Goal: Task Accomplishment & Management: Manage account settings

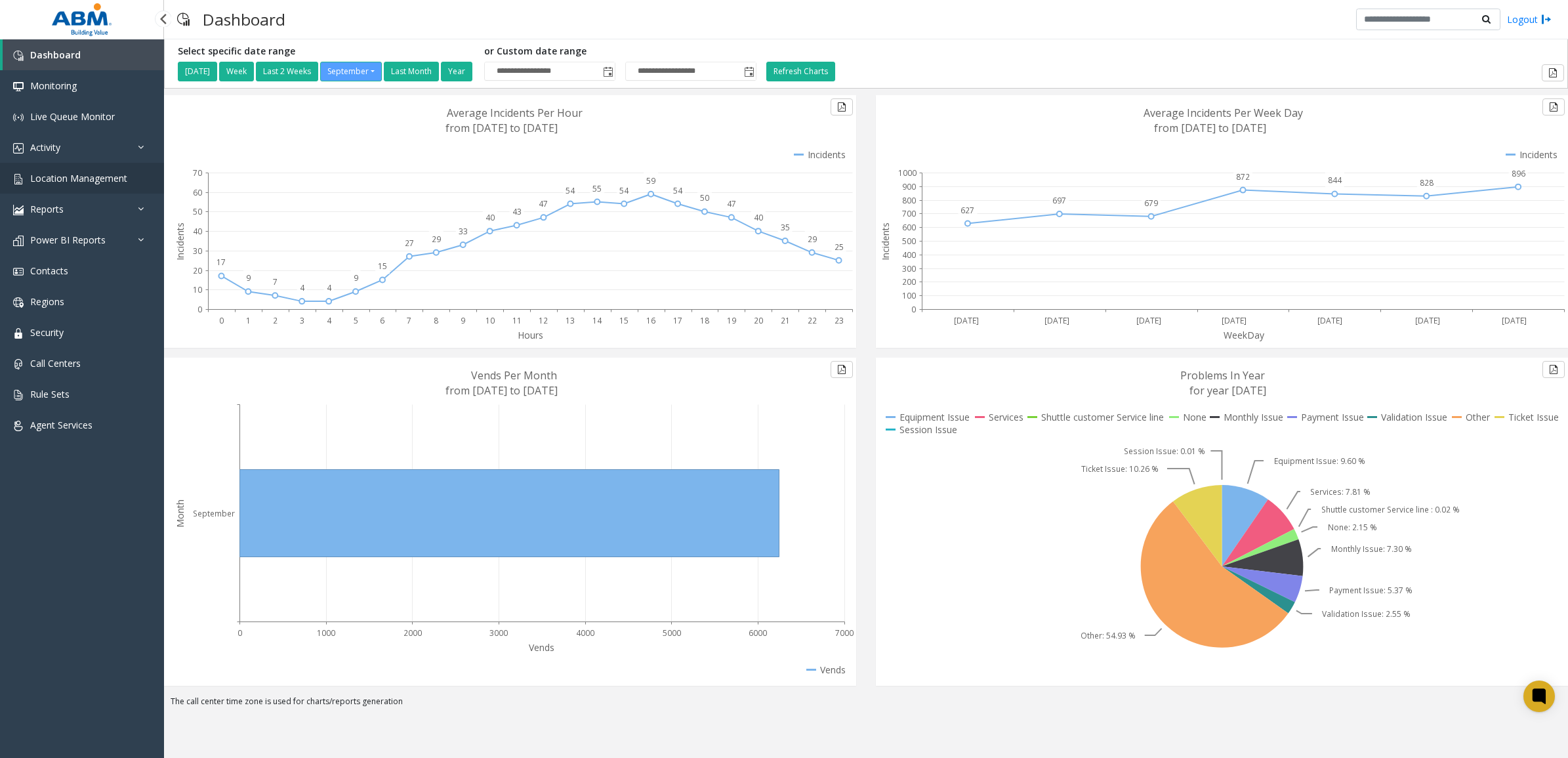
click at [83, 176] on span "Location Management" at bounding box center [78, 178] width 97 height 13
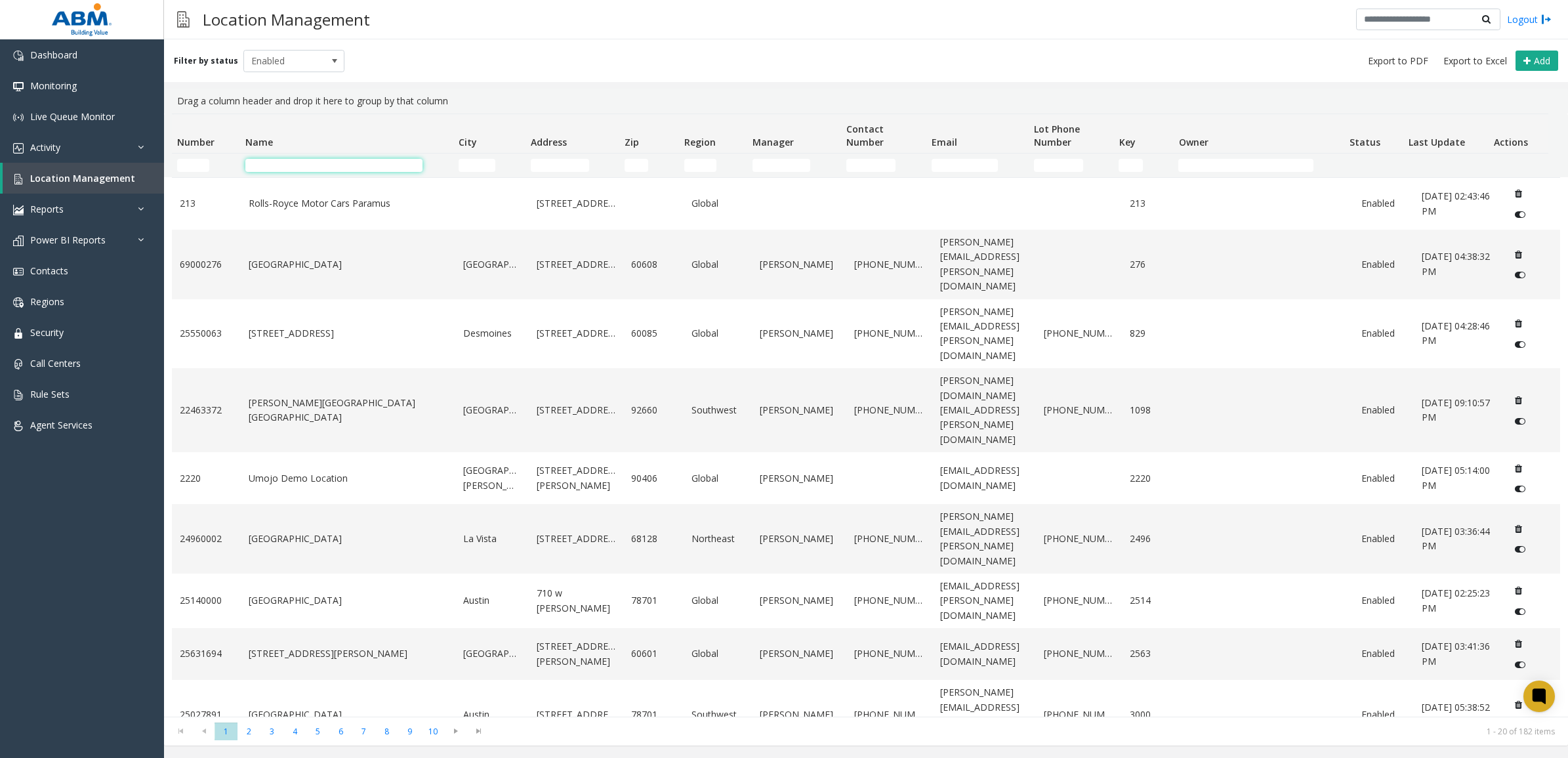
click at [339, 159] on input "Name Filter" at bounding box center [334, 165] width 177 height 13
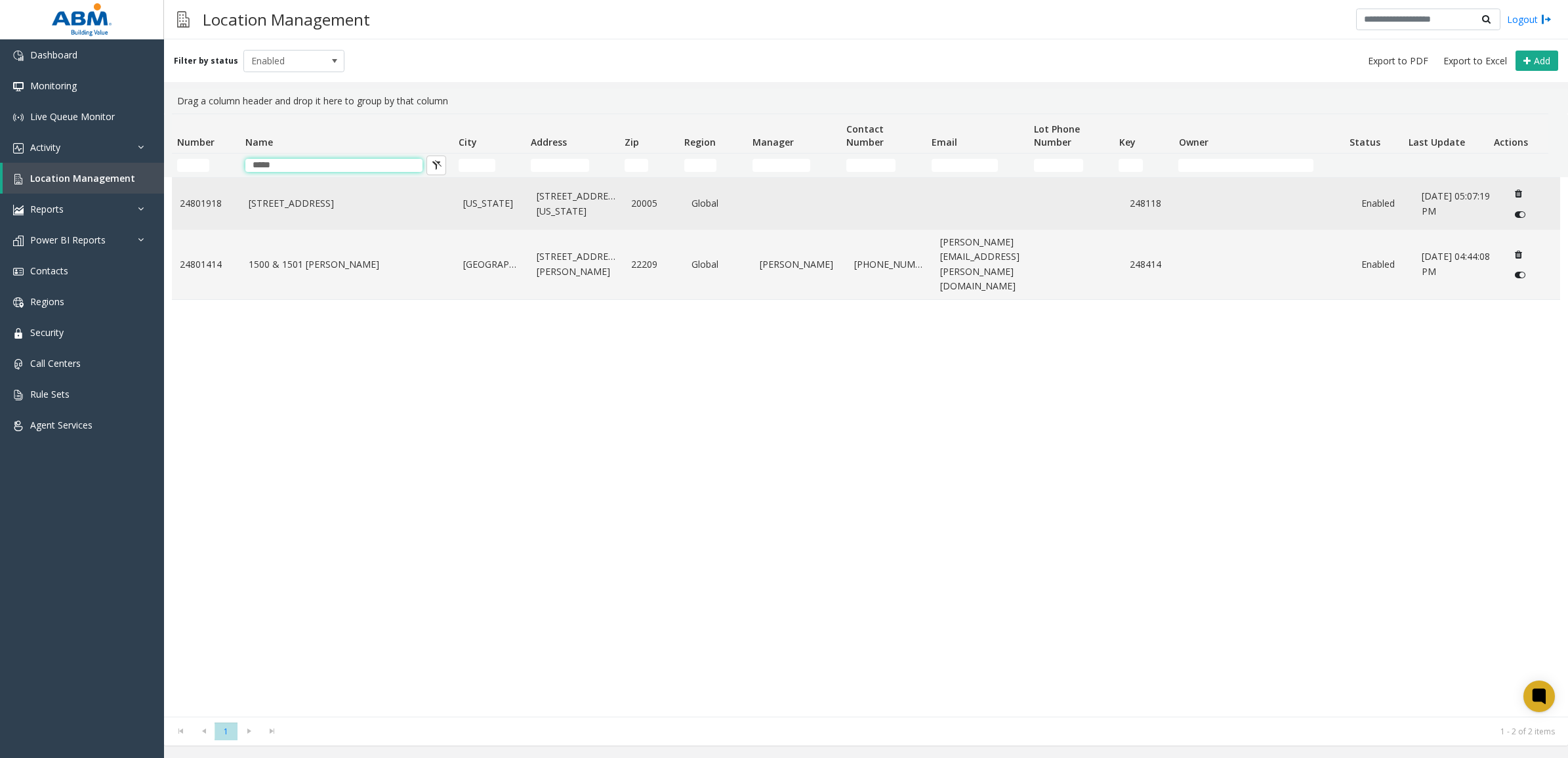
type input "****"
click at [348, 192] on td "[STREET_ADDRESS]" at bounding box center [349, 204] width 215 height 52
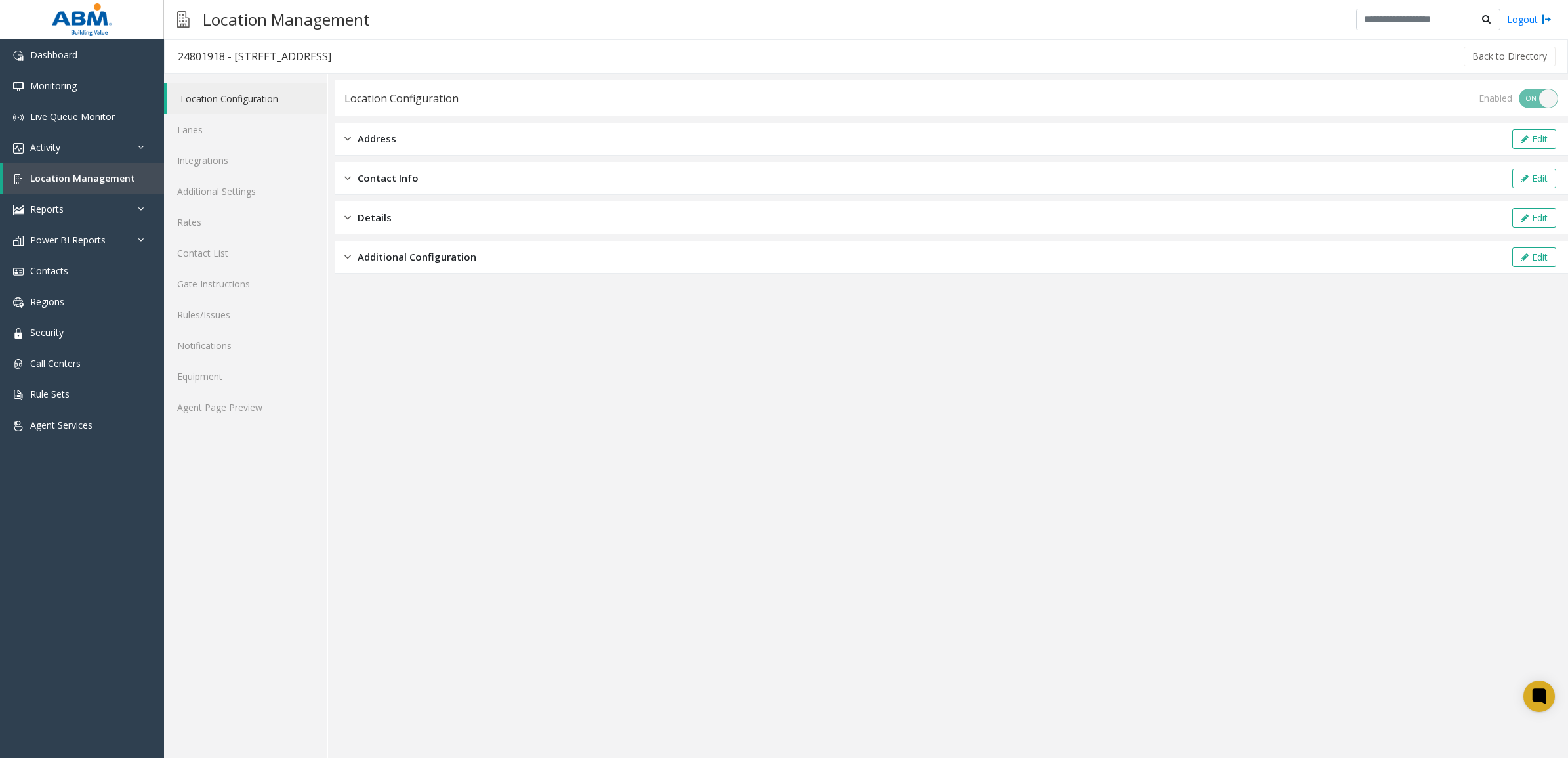
click at [398, 177] on span "Contact Info" at bounding box center [388, 178] width 61 height 15
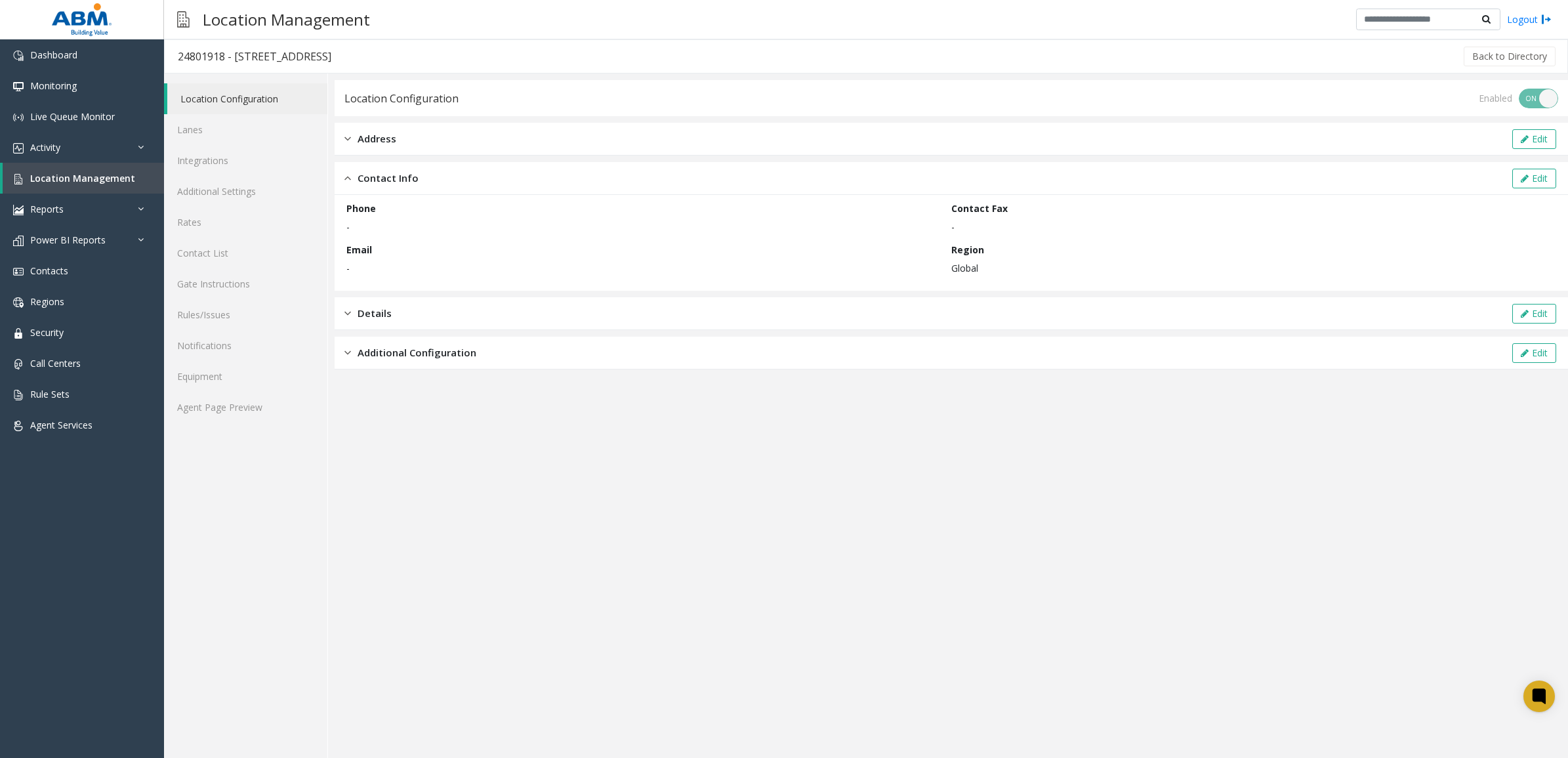
click at [404, 319] on div "Details Edit" at bounding box center [951, 313] width 1233 height 33
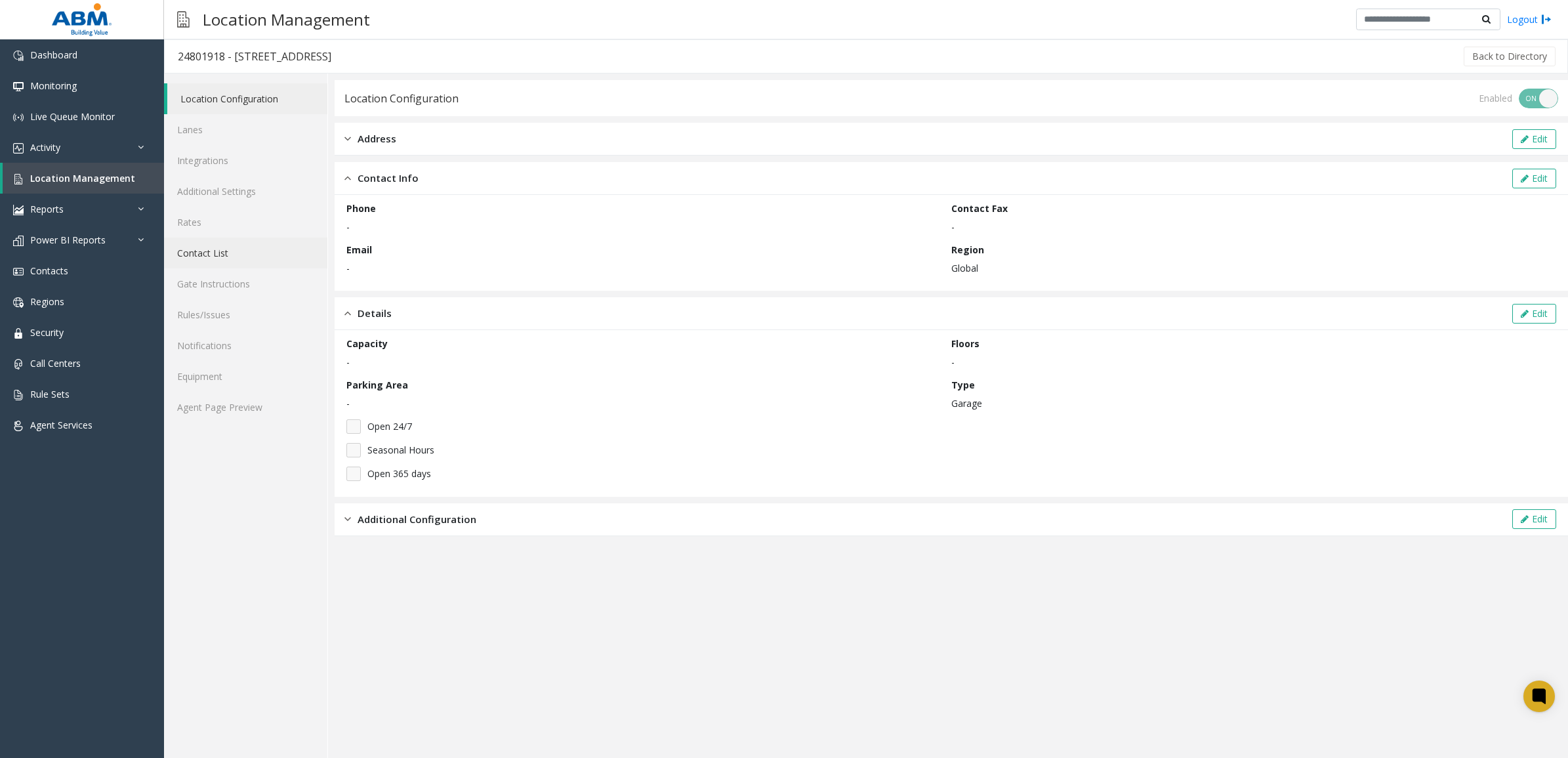
click at [224, 256] on link "Contact List" at bounding box center [246, 253] width 163 height 31
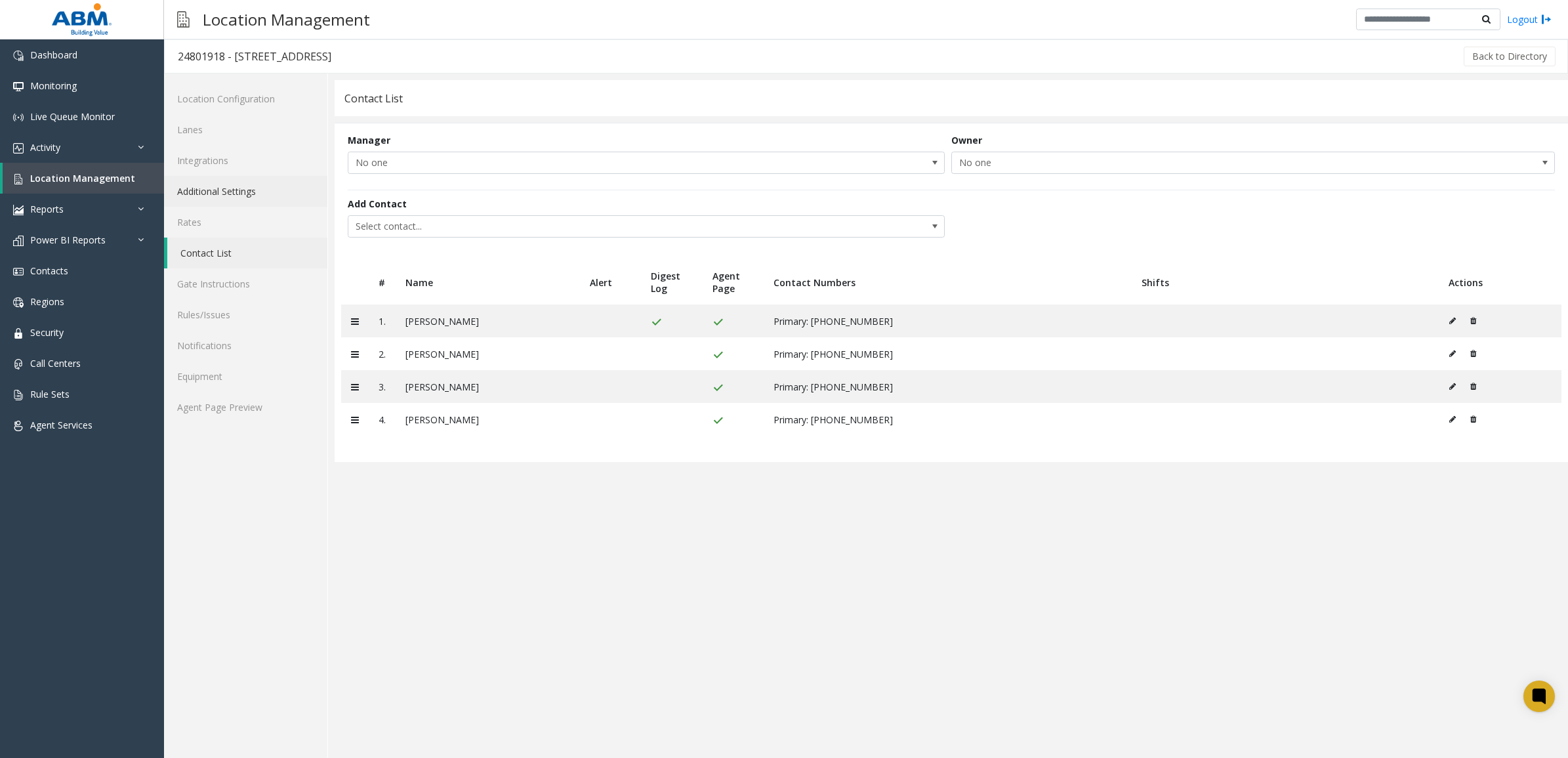
click at [238, 191] on link "Additional Settings" at bounding box center [246, 191] width 163 height 31
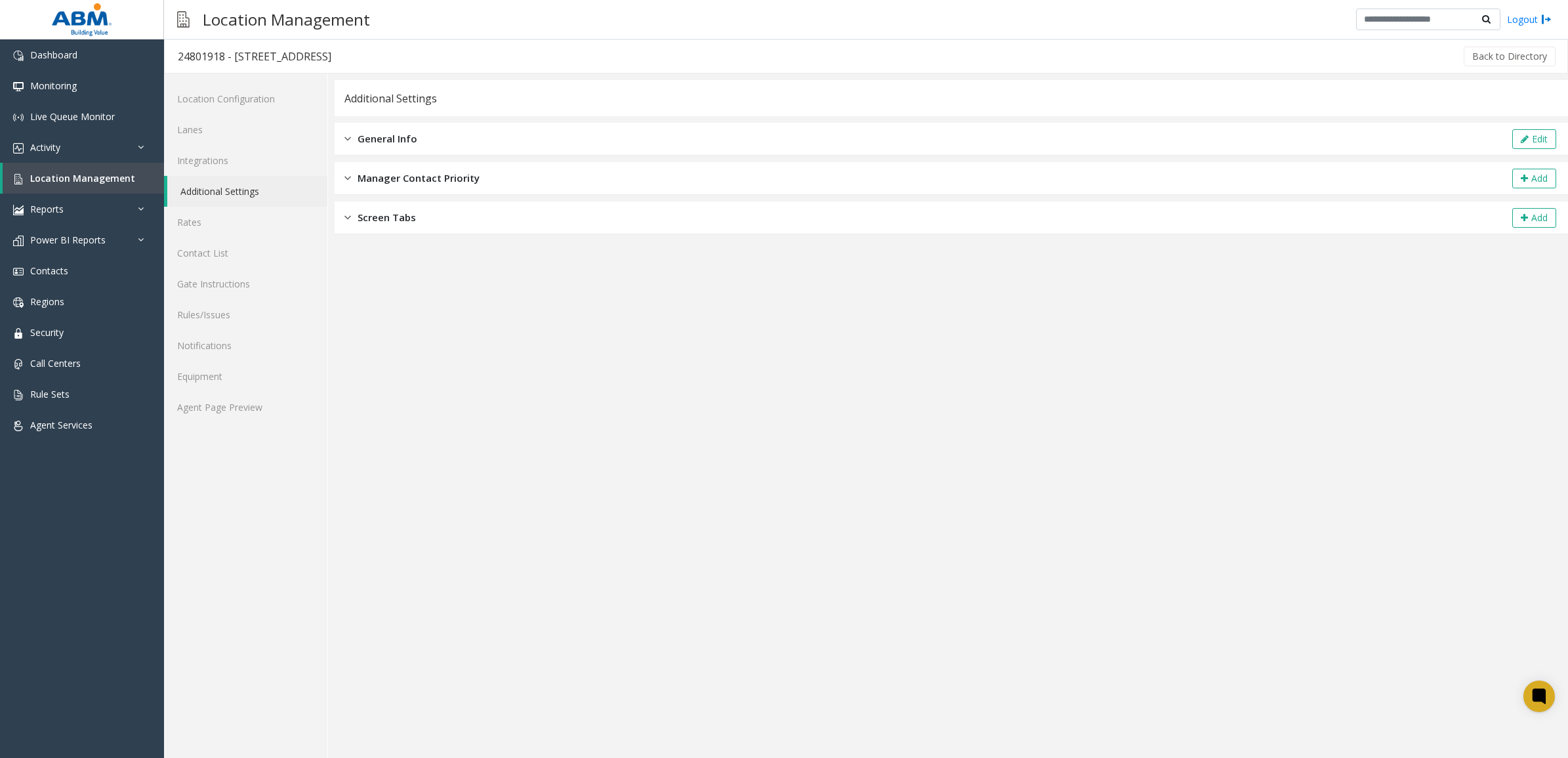
click at [402, 136] on span "General Info" at bounding box center [388, 139] width 60 height 15
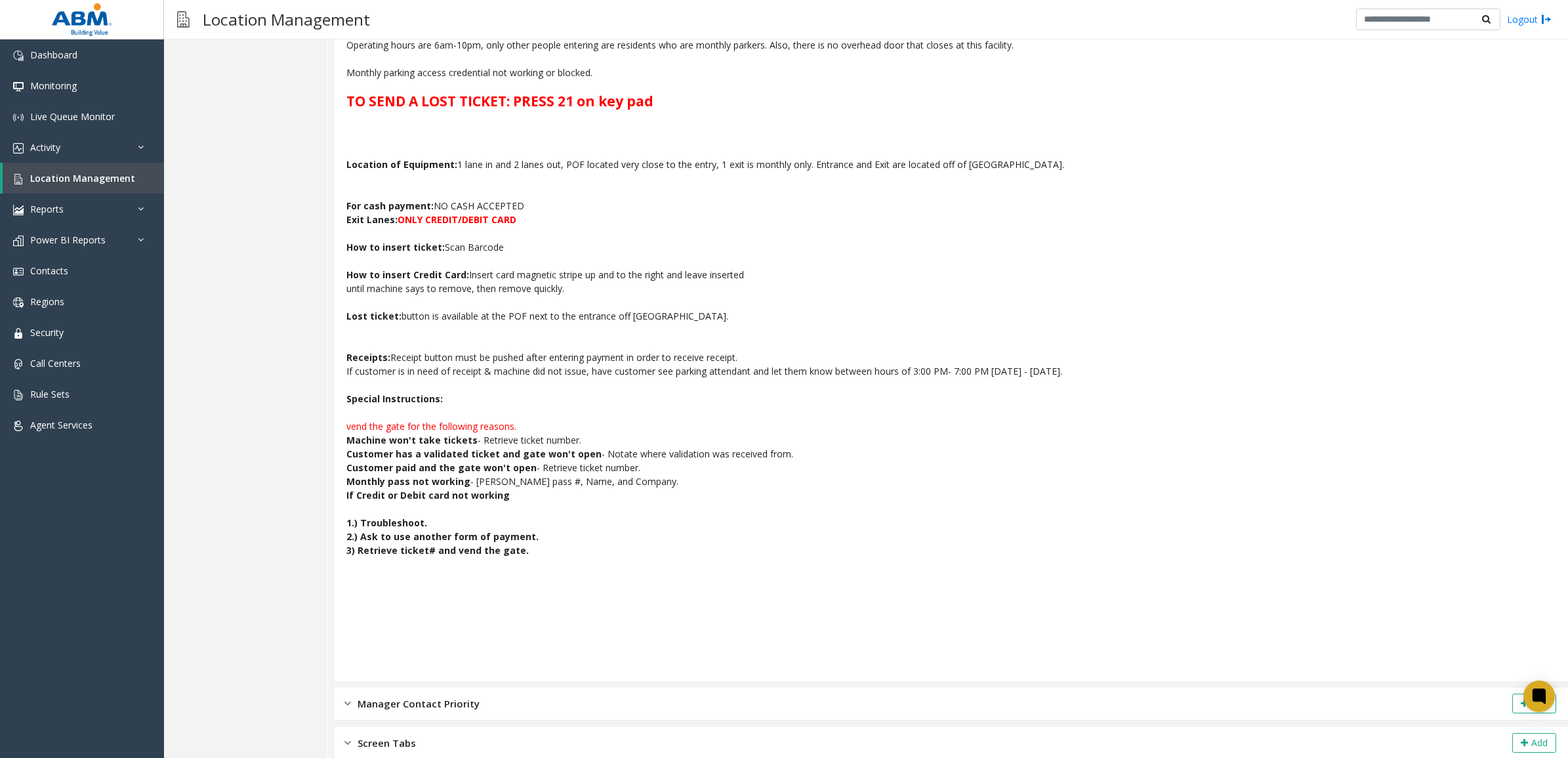
scroll to position [376, 0]
click at [277, 198] on div "Location Configuration Lanes Integrations Additional Settings Rates Contact Lis…" at bounding box center [246, 228] width 164 height 1061
